Goal: Task Accomplishment & Management: Use online tool/utility

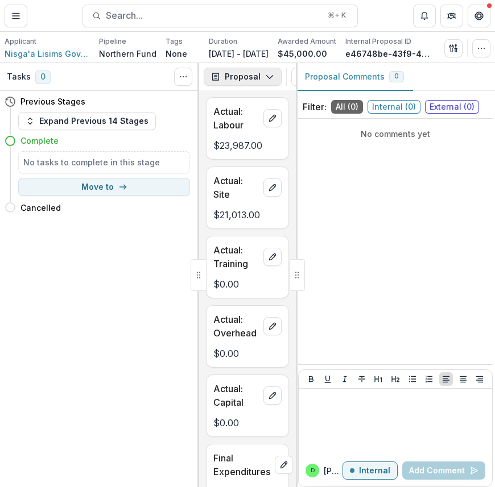
click at [271, 74] on icon "button" at bounding box center [269, 76] width 9 height 9
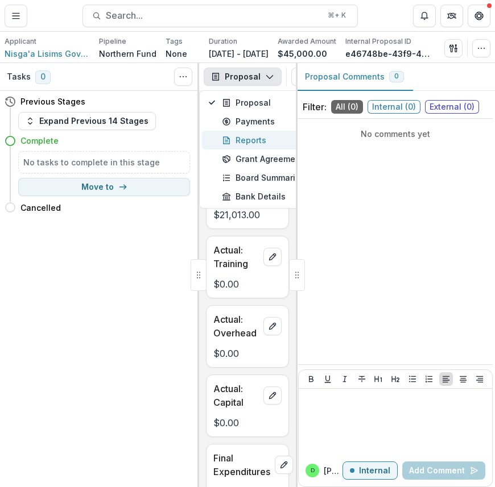
click at [264, 140] on div "Reports" at bounding box center [274, 140] width 104 height 12
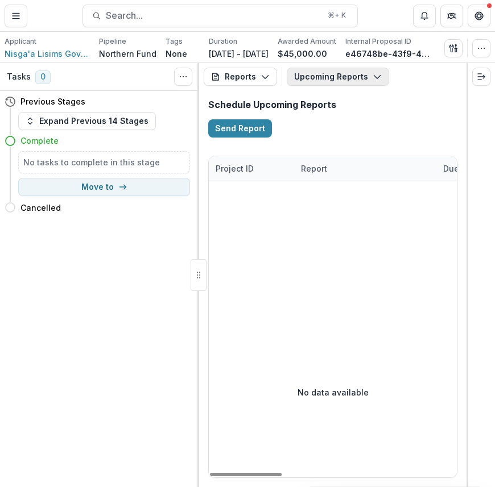
click at [372, 73] on icon "button" at bounding box center [376, 76] width 9 height 9
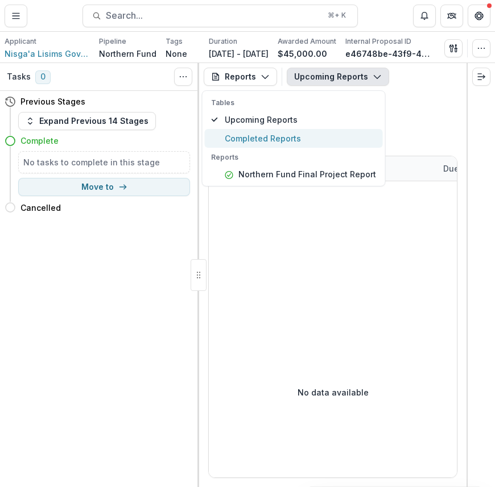
click at [345, 134] on span "Completed Reports" at bounding box center [300, 138] width 151 height 12
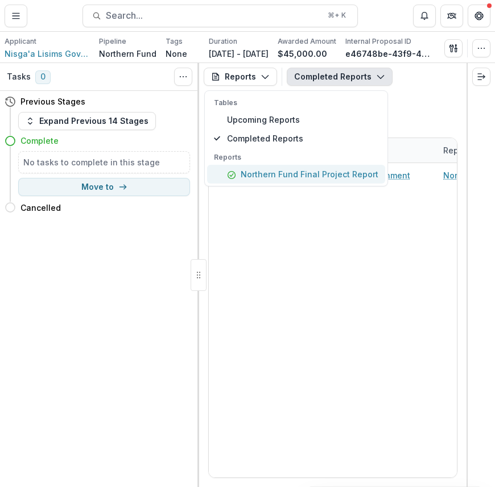
click at [342, 177] on p "Northern Fund Final Project Report" at bounding box center [310, 174] width 138 height 12
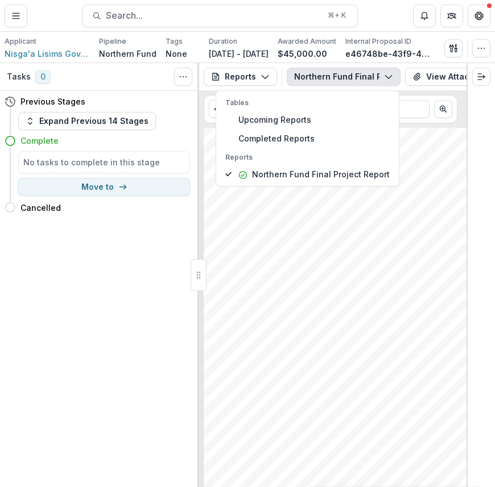
click at [430, 139] on div "- - - - - - - - - - - - Submission Responses Northern Fund Final Report Project…" at bounding box center [337, 316] width 266 height 376
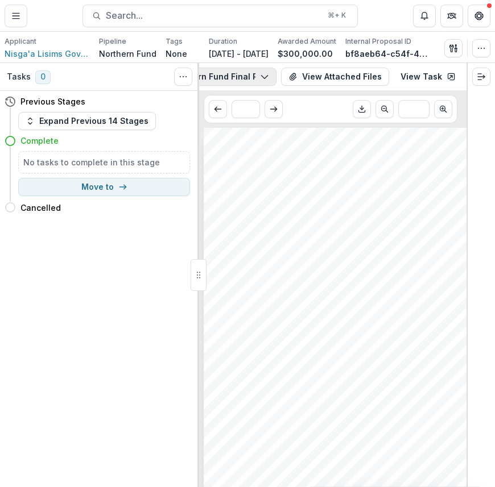
scroll to position [0, 126]
click at [421, 77] on link "View Task" at bounding box center [425, 77] width 69 height 18
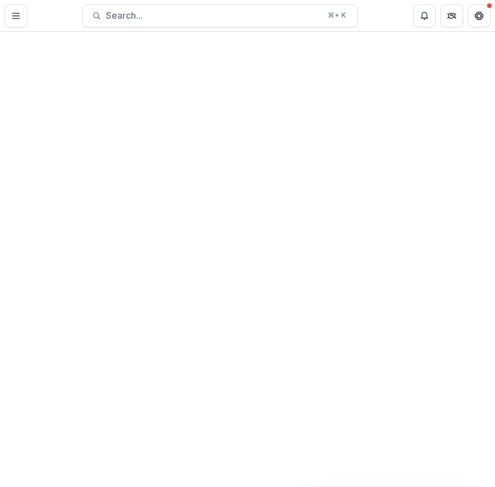
select select "********"
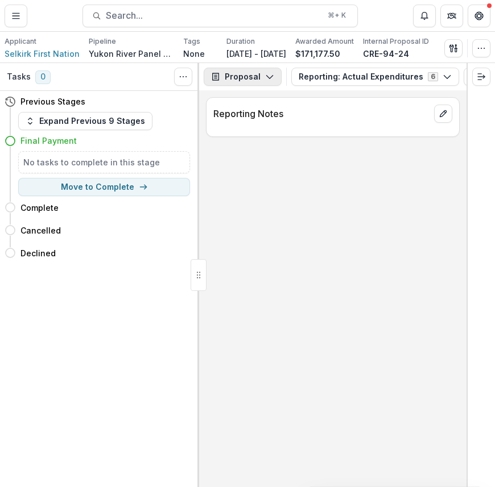
click at [266, 77] on polyline "button" at bounding box center [269, 77] width 6 height 3
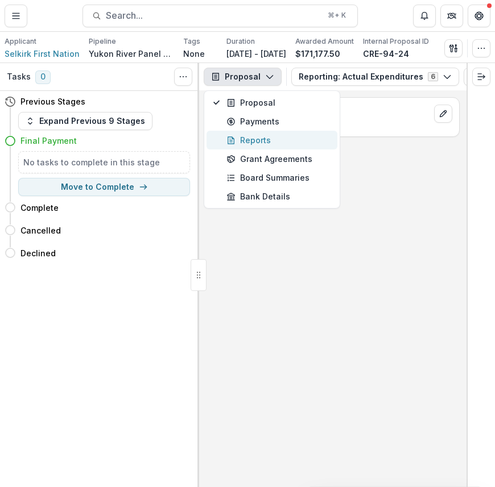
click at [283, 140] on div "Reports" at bounding box center [278, 140] width 104 height 12
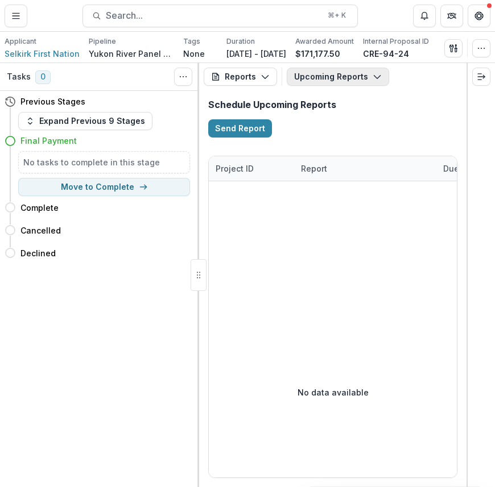
click at [351, 76] on button "Upcoming Reports" at bounding box center [338, 77] width 102 height 18
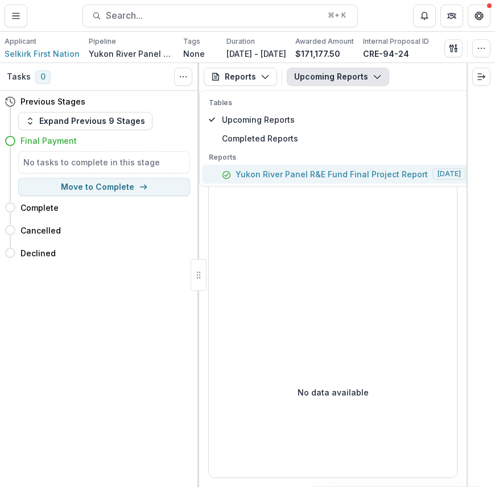
click at [341, 172] on p "Yukon River Panel R&E Fund Final Project Report" at bounding box center [331, 174] width 192 height 12
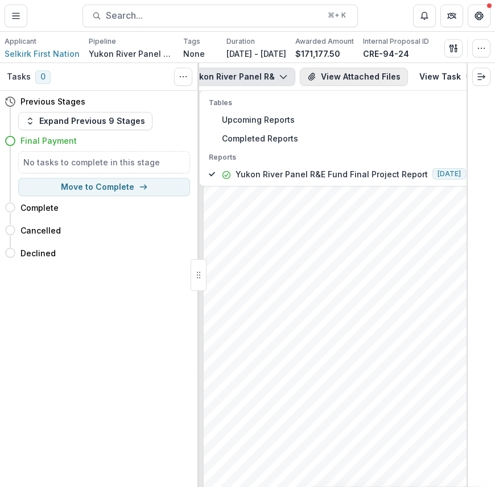
scroll to position [0, 126]
click at [421, 75] on link "View Task" at bounding box center [425, 77] width 69 height 18
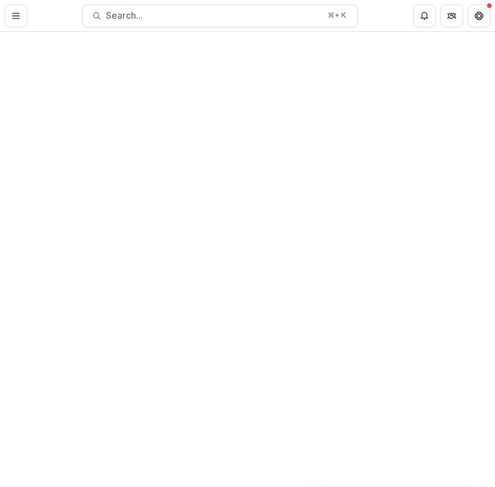
select select "********"
